Goal: Task Accomplishment & Management: Manage account settings

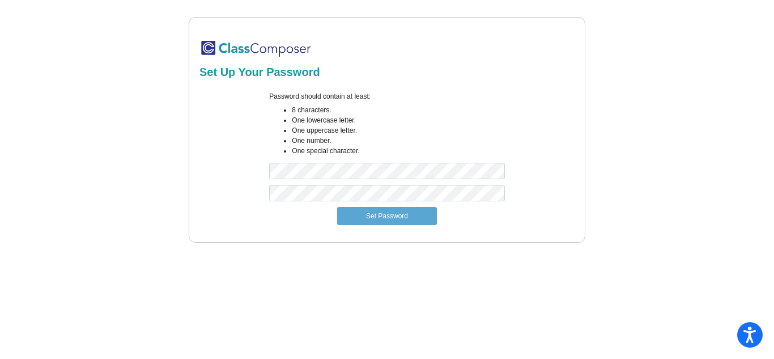
drag, startPoint x: 329, startPoint y: 184, endPoint x: 518, endPoint y: 134, distance: 195.6
click at [518, 134] on div "Password should contain at least: 8 characters. One lowercase letter. One upper…" at bounding box center [387, 137] width 379 height 93
click at [432, 162] on div "Password should contain at least: 8 characters. One lowercase letter. One upper…" at bounding box center [387, 137] width 252 height 93
click at [373, 209] on button "Set Password" at bounding box center [387, 216] width 100 height 18
click at [556, 288] on mat-sidenav-content "Set Up Your Password Password should contain at least: 8 characters. One lowerc…" at bounding box center [387, 179] width 774 height 359
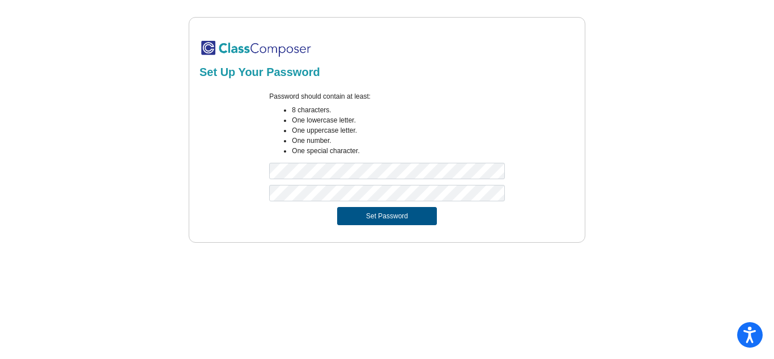
click at [358, 219] on button "Set Password" at bounding box center [387, 216] width 100 height 18
click at [371, 220] on button "Set Password" at bounding box center [387, 216] width 100 height 18
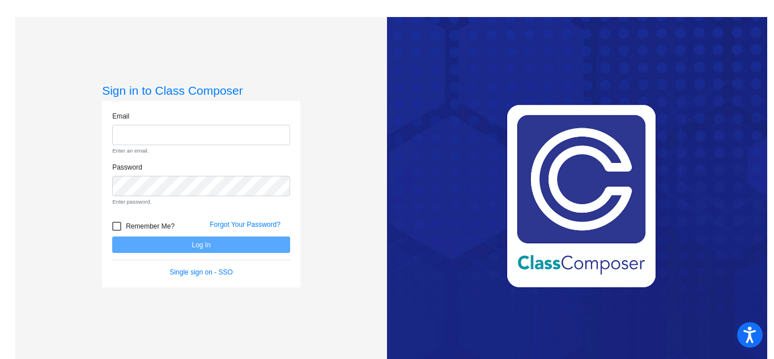
click at [256, 146] on div "Email Enter an email." at bounding box center [201, 136] width 195 height 51
click at [253, 135] on input "email" at bounding box center [201, 135] width 178 height 21
type input "[PERSON_NAME][EMAIL_ADDRESS][PERSON_NAME][DOMAIN_NAME]"
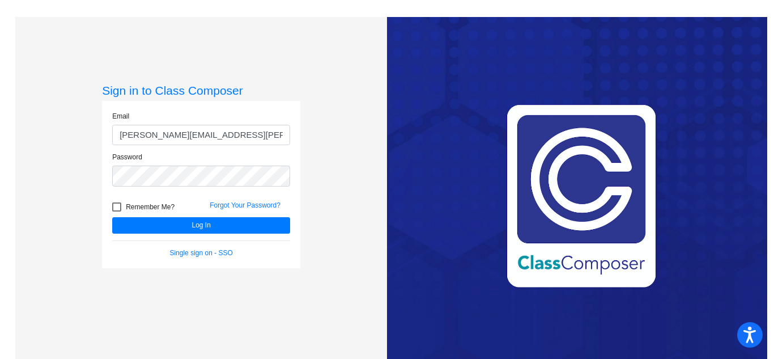
click at [112, 209] on div at bounding box center [116, 206] width 9 height 9
click at [116, 211] on input "Remember Me?" at bounding box center [116, 211] width 1 height 1
checkbox input "true"
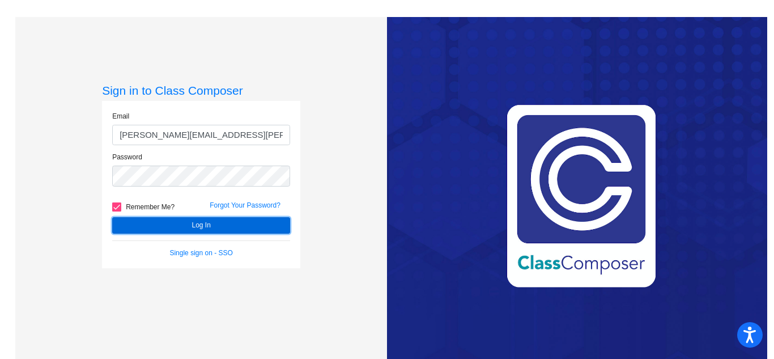
click at [167, 222] on button "Log In" at bounding box center [201, 225] width 178 height 16
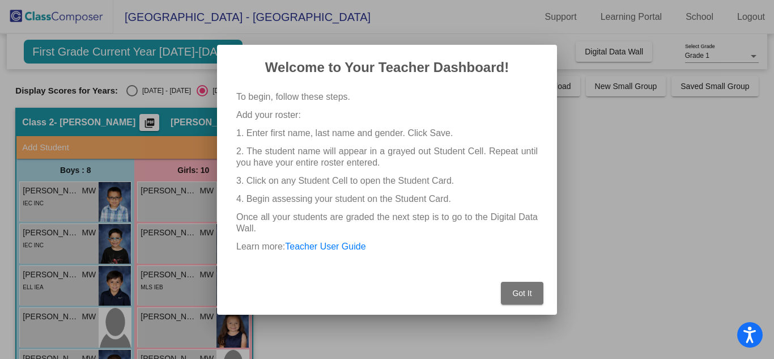
click at [525, 296] on span "Got It" at bounding box center [521, 292] width 19 height 9
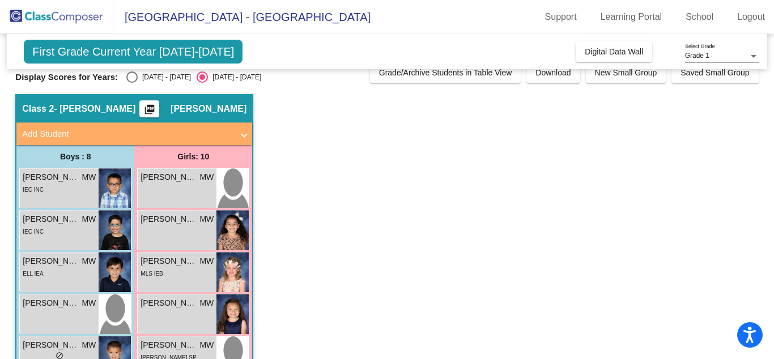
scroll to position [14, 0]
click at [316, 240] on app-classroom "Class 2 - [PERSON_NAME] picture_as_pdf [PERSON_NAME] Add Student First Name Las…" at bounding box center [386, 348] width 743 height 511
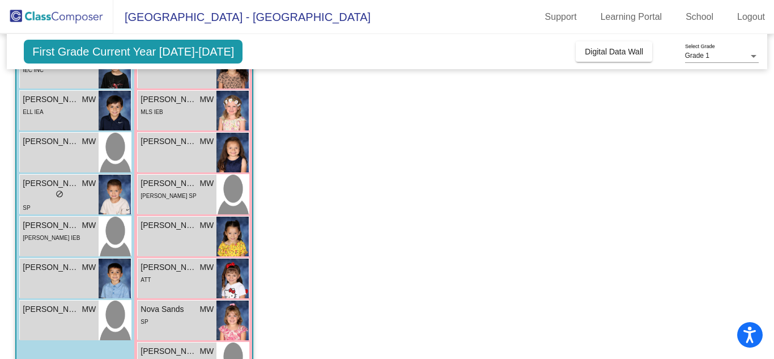
scroll to position [0, 0]
